Goal: Information Seeking & Learning: Learn about a topic

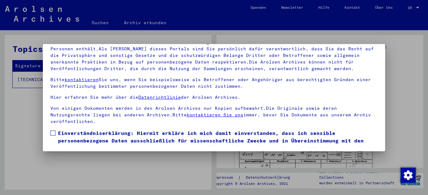
scroll to position [31, 0]
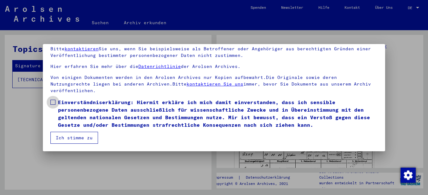
click at [52, 102] on span at bounding box center [52, 102] width 5 height 5
click at [81, 135] on button "Ich stimme zu" at bounding box center [74, 138] width 48 height 12
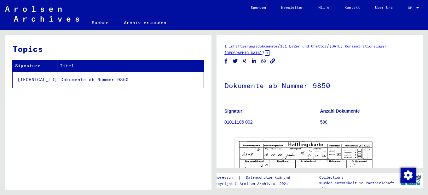
click at [80, 85] on td "Dokumente ab Nummer 9850" at bounding box center [130, 79] width 146 height 16
click at [100, 85] on td "Dokumente ab Nummer 9850" at bounding box center [130, 79] width 146 height 16
click at [383, 99] on h1 "Dokumente ab Nummer 9850" at bounding box center [319, 85] width 191 height 28
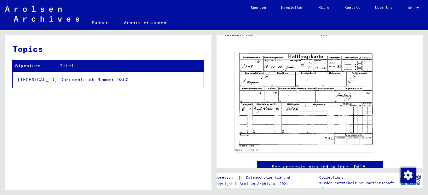
scroll to position [76, 0]
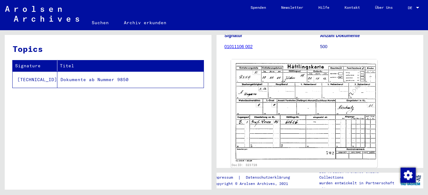
click at [310, 108] on img at bounding box center [304, 111] width 146 height 103
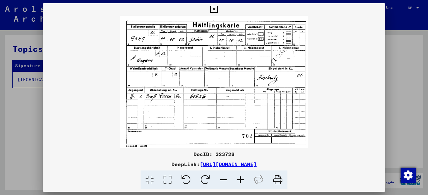
click at [246, 182] on icon at bounding box center [240, 180] width 17 height 19
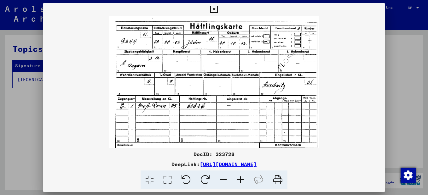
click at [245, 181] on icon at bounding box center [240, 180] width 17 height 19
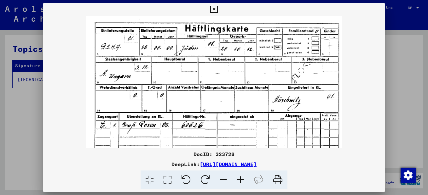
click at [245, 181] on icon at bounding box center [240, 180] width 17 height 19
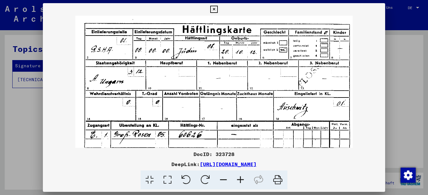
click at [245, 181] on icon at bounding box center [240, 180] width 17 height 19
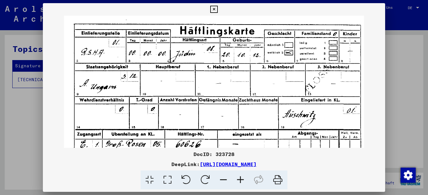
click at [245, 181] on icon at bounding box center [240, 180] width 17 height 19
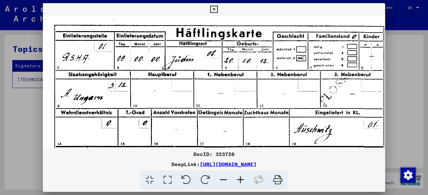
click at [245, 181] on icon at bounding box center [240, 180] width 17 height 19
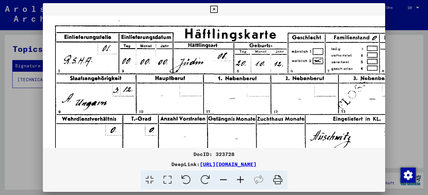
click at [245, 181] on icon at bounding box center [240, 180] width 17 height 19
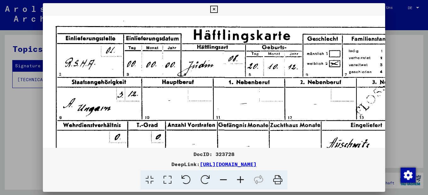
click at [245, 181] on icon at bounding box center [240, 180] width 17 height 19
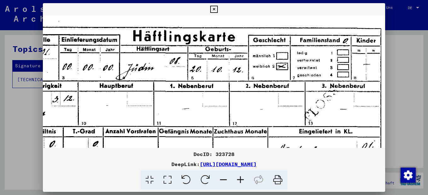
scroll to position [0, 70]
drag, startPoint x: 243, startPoint y: 96, endPoint x: 169, endPoint y: 98, distance: 74.7
click at [169, 98] on img at bounding box center [179, 161] width 412 height 290
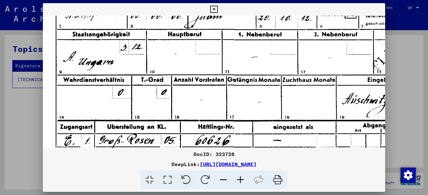
scroll to position [51, 1]
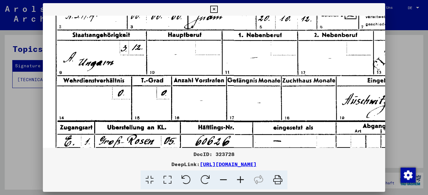
drag, startPoint x: 173, startPoint y: 104, endPoint x: 259, endPoint y: 53, distance: 100.2
click at [259, 53] on img at bounding box center [248, 110] width 412 height 290
drag, startPoint x: 113, startPoint y: 58, endPoint x: 112, endPoint y: 64, distance: 6.1
click at [112, 64] on img at bounding box center [248, 110] width 412 height 290
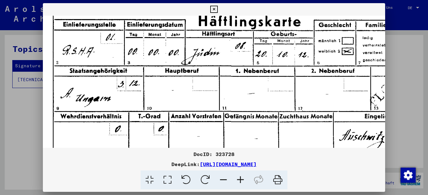
drag, startPoint x: 110, startPoint y: 73, endPoint x: 110, endPoint y: 97, distance: 24.2
click at [110, 97] on img at bounding box center [245, 146] width 412 height 290
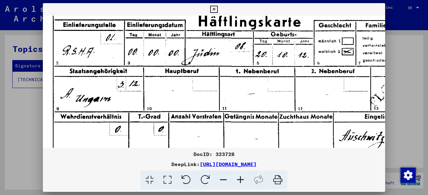
click at [110, 98] on img at bounding box center [245, 146] width 412 height 290
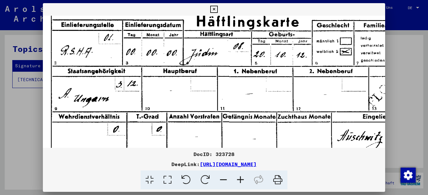
click at [108, 98] on img at bounding box center [243, 146] width 412 height 290
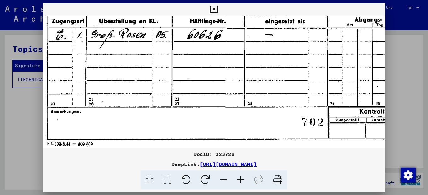
scroll to position [157, 9]
drag, startPoint x: 108, startPoint y: 98, endPoint x: 152, endPoint y: -1, distance: 108.3
click at [152, 0] on html "**********" at bounding box center [214, 97] width 428 height 195
click at [211, 30] on img at bounding box center [239, 3] width 412 height 290
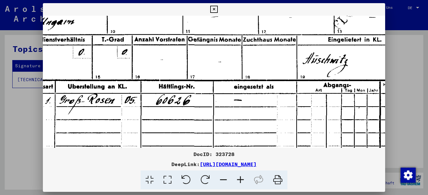
drag, startPoint x: 179, startPoint y: 66, endPoint x: 172, endPoint y: 117, distance: 51.5
click at [172, 117] on img at bounding box center [209, 69] width 412 height 290
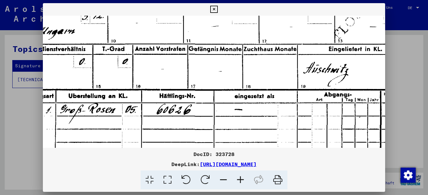
click at [225, 185] on icon at bounding box center [223, 180] width 17 height 19
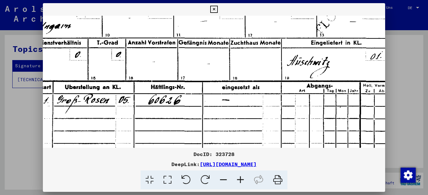
click at [225, 185] on icon at bounding box center [223, 180] width 17 height 19
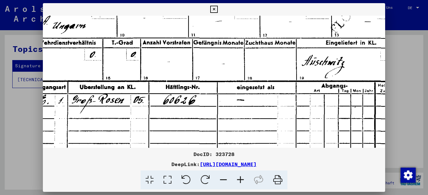
click at [225, 185] on icon at bounding box center [223, 180] width 17 height 19
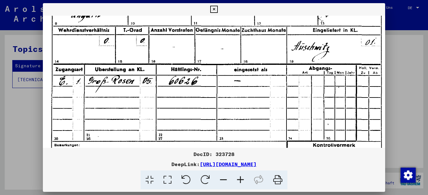
scroll to position [83, 3]
click at [225, 185] on icon at bounding box center [223, 180] width 17 height 19
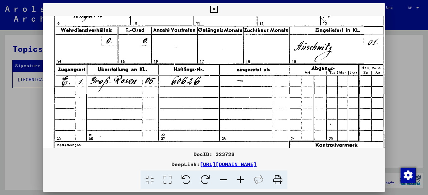
click at [225, 185] on icon at bounding box center [223, 180] width 17 height 19
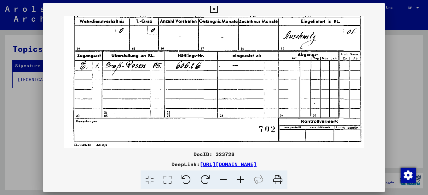
scroll to position [79, 0]
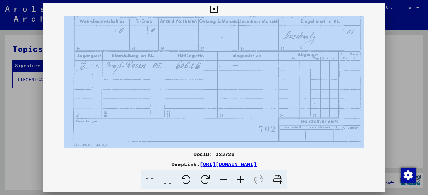
drag, startPoint x: 148, startPoint y: 135, endPoint x: 153, endPoint y: 69, distance: 66.9
click at [153, 69] on div "DocID: 323728 DeepLink: [URL][DOMAIN_NAME]" at bounding box center [214, 96] width 342 height 187
click at [376, 61] on viewer-one-image at bounding box center [214, 3] width 342 height 132
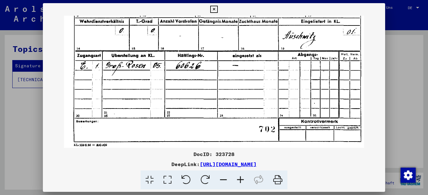
click at [225, 184] on icon at bounding box center [223, 180] width 17 height 19
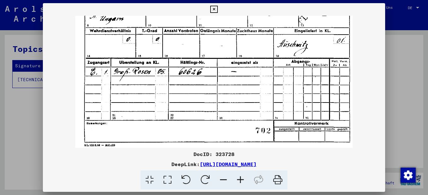
click at [225, 184] on icon at bounding box center [223, 180] width 17 height 19
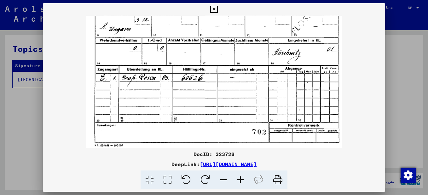
scroll to position [47, 0]
click at [66, 127] on div at bounding box center [214, 82] width 342 height 132
click at [212, 7] on icon at bounding box center [213, 10] width 7 height 8
